Goal: Task Accomplishment & Management: Manage account settings

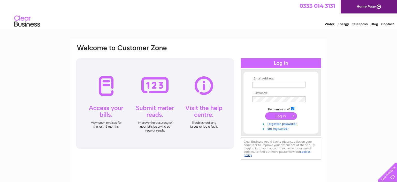
click at [276, 83] on input "text" at bounding box center [279, 85] width 53 height 6
click at [276, 83] on input "text" at bounding box center [280, 85] width 54 height 6
click at [261, 86] on input "text" at bounding box center [280, 85] width 54 height 6
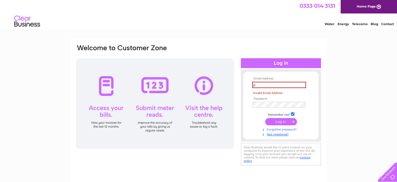
click at [291, 124] on tbody "Email Address: p Invalid Email Address Password: Remember me?" at bounding box center [281, 107] width 60 height 60
click at [263, 86] on input "p" at bounding box center [280, 85] width 54 height 6
click at [264, 86] on input "p" at bounding box center [280, 85] width 54 height 6
click at [262, 86] on input "p" at bounding box center [280, 85] width 54 height 6
drag, startPoint x: 292, startPoint y: 88, endPoint x: 212, endPoint y: 86, distance: 80.2
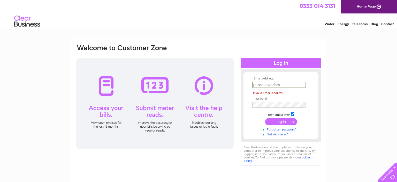
click at [212, 86] on div "Email Address: [GEOGRAPHIC_DATA] Invalid Email Address Password: Forgotten pass…" at bounding box center [199, 105] width 246 height 123
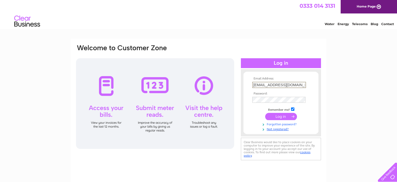
type input "[EMAIL_ADDRESS][DOMAIN_NAME]"
click at [279, 125] on link "Forgotten password?" at bounding box center [282, 123] width 59 height 5
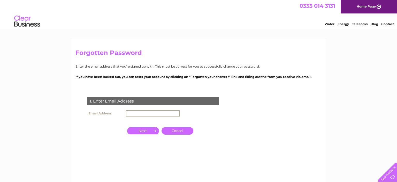
click at [151, 110] on input "text" at bounding box center [153, 113] width 54 height 6
type input "[EMAIL_ADDRESS][DOMAIN_NAME]"
click at [150, 131] on input "button" at bounding box center [143, 130] width 32 height 7
